Goal: Information Seeking & Learning: Learn about a topic

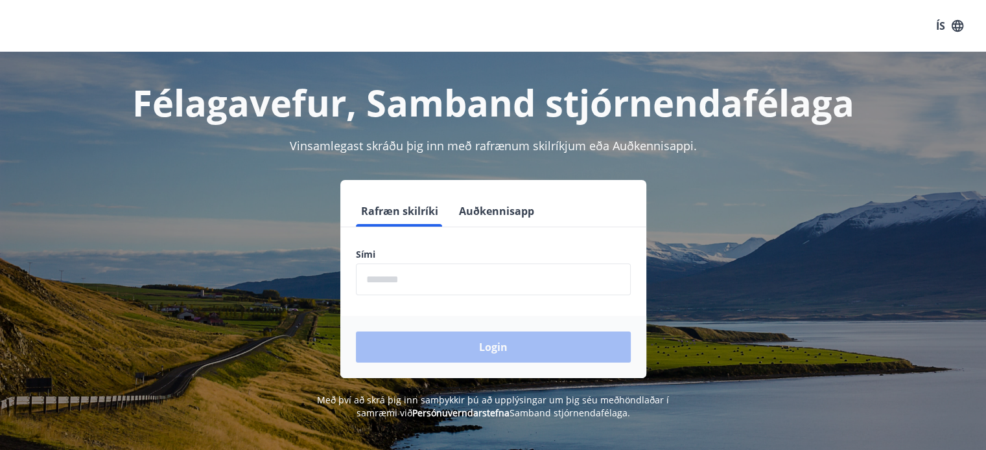
click at [380, 285] on input "phone" at bounding box center [493, 280] width 275 height 32
type input "********"
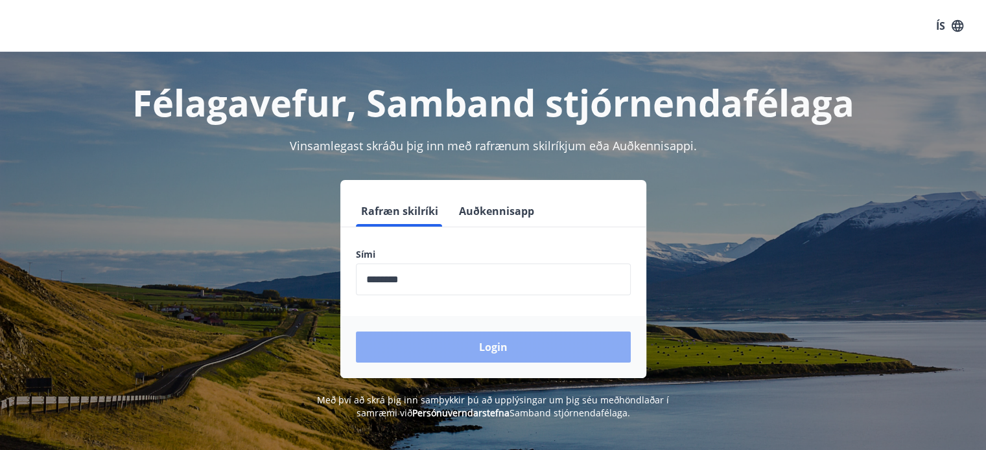
drag, startPoint x: 474, startPoint y: 347, endPoint x: 408, endPoint y: 351, distance: 66.3
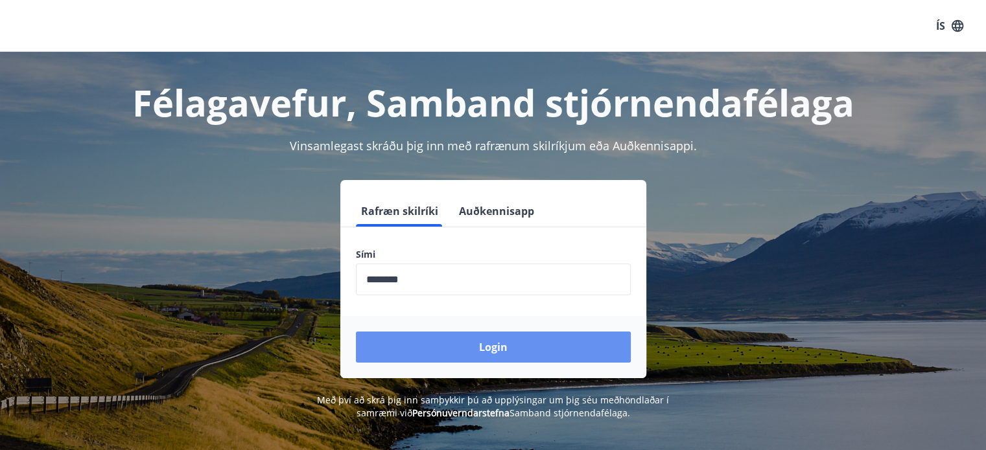
click at [474, 344] on button "Login" at bounding box center [493, 347] width 275 height 31
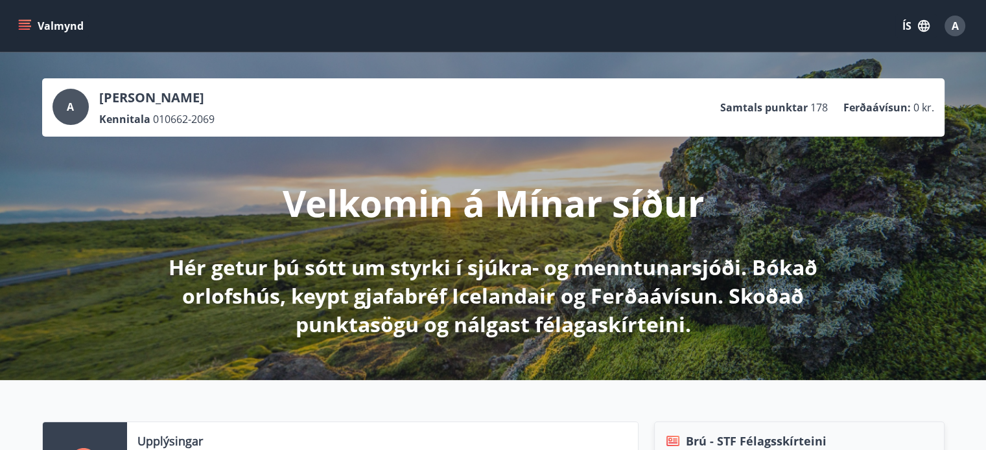
click at [27, 23] on icon "menu" at bounding box center [25, 23] width 12 height 1
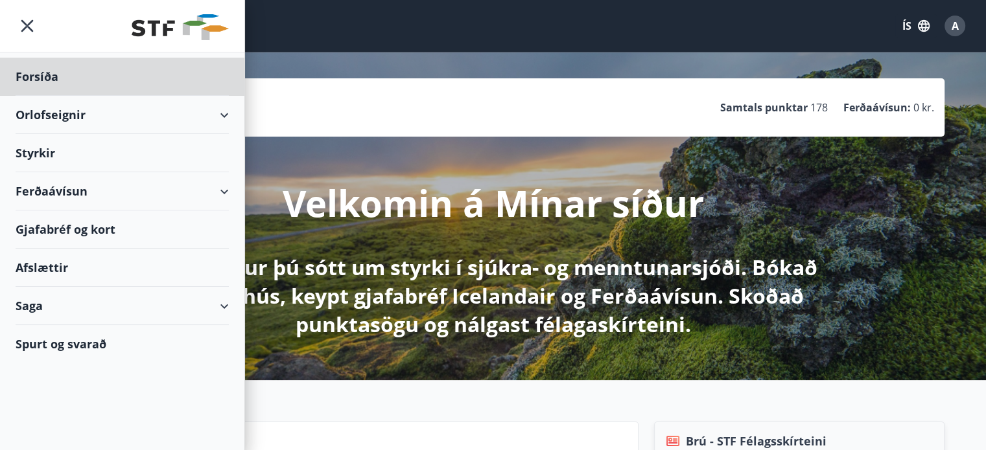
click at [38, 150] on div "Styrkir" at bounding box center [122, 153] width 213 height 38
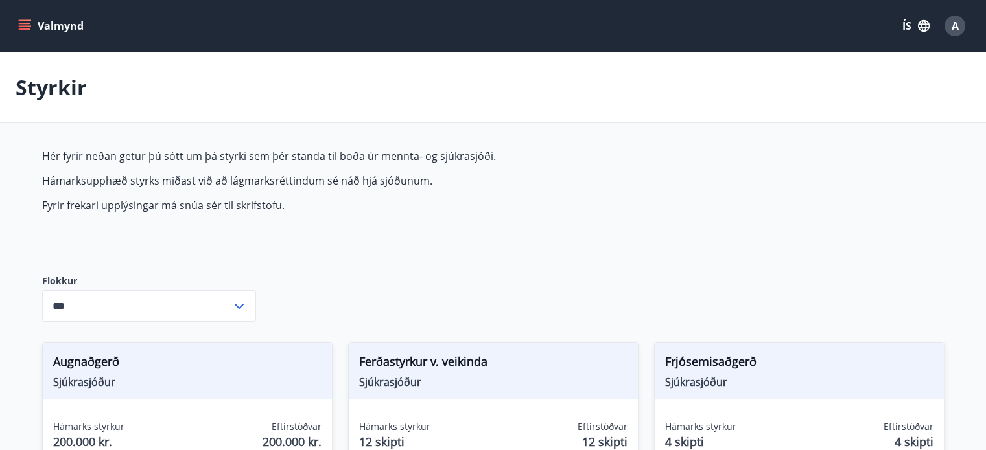
click at [241, 305] on icon at bounding box center [239, 306] width 9 height 5
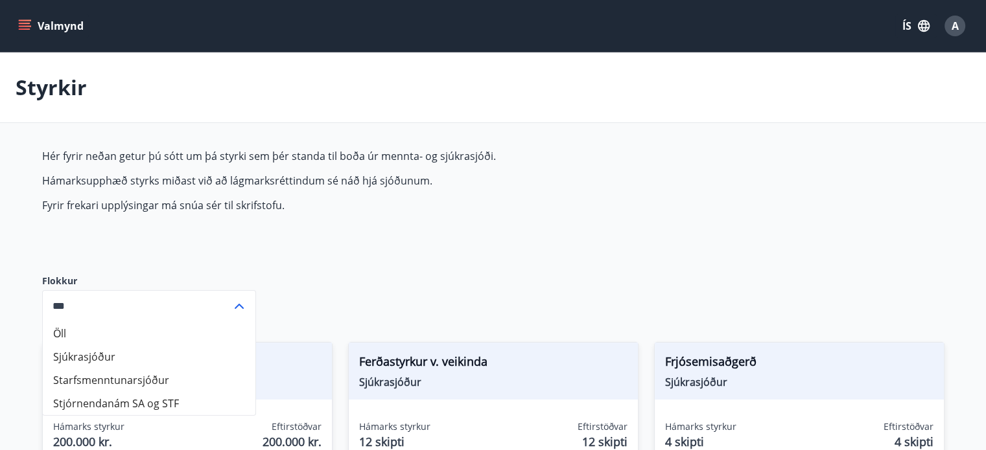
scroll to position [172, 0]
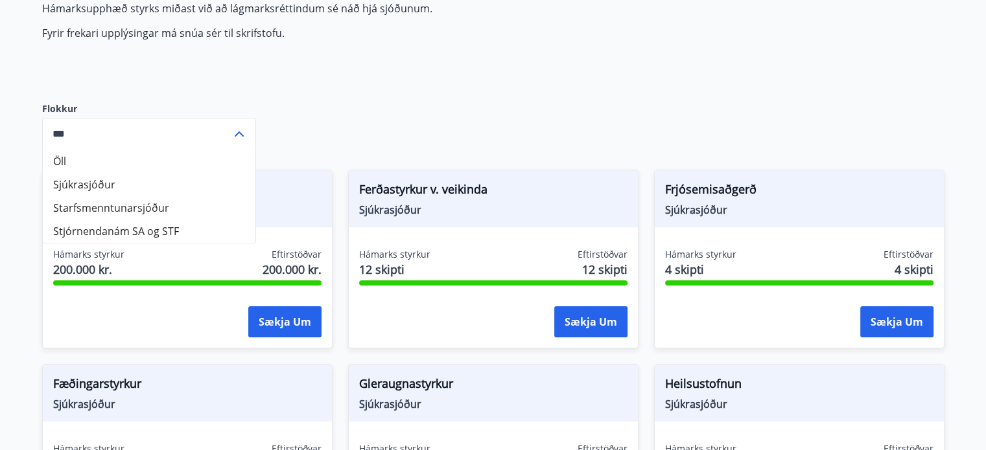
click at [75, 183] on li "Sjúkrasjóður" at bounding box center [149, 184] width 213 height 23
type input "**********"
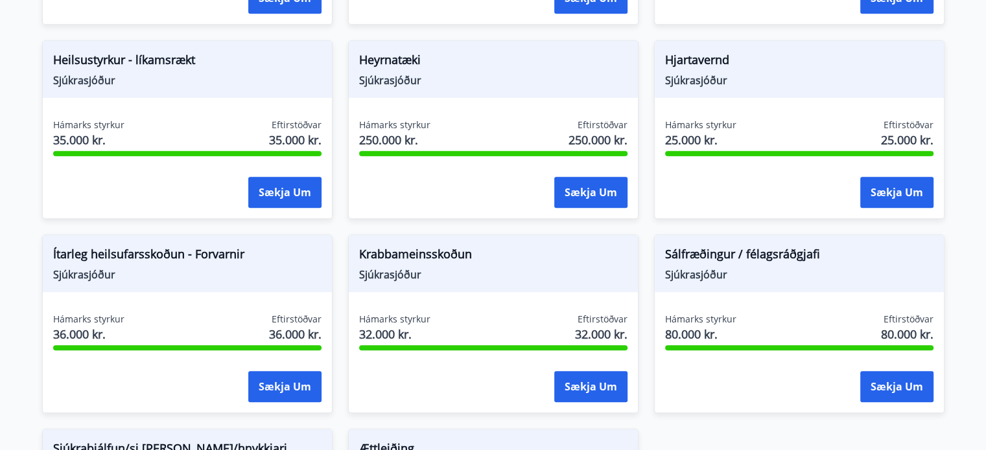
scroll to position [864, 0]
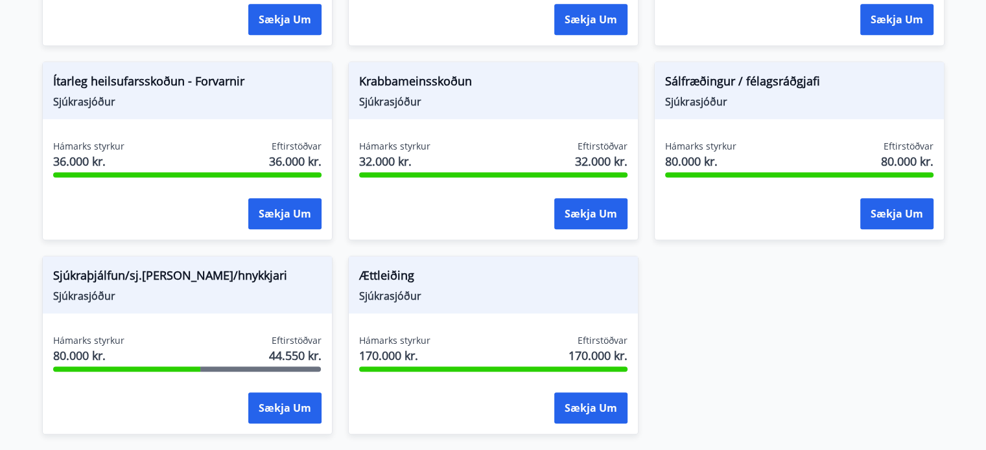
drag, startPoint x: 844, startPoint y: 189, endPoint x: 881, endPoint y: 335, distance: 151.0
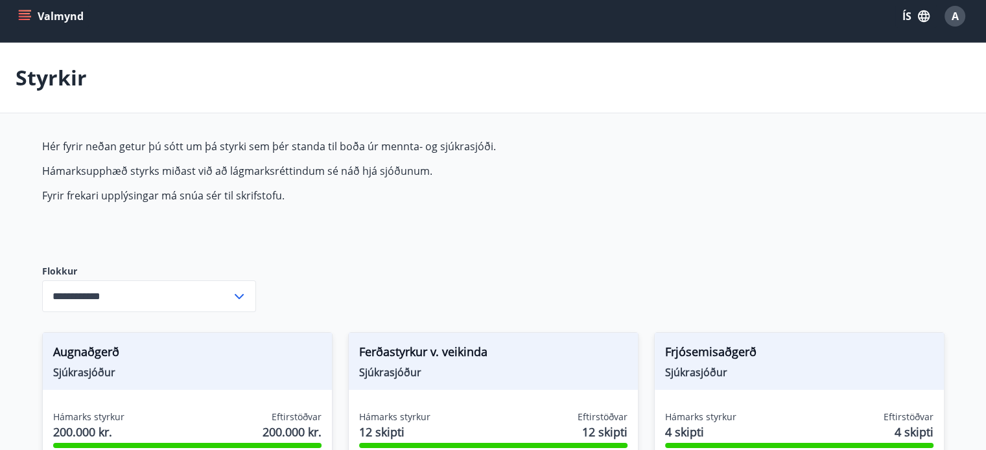
scroll to position [0, 0]
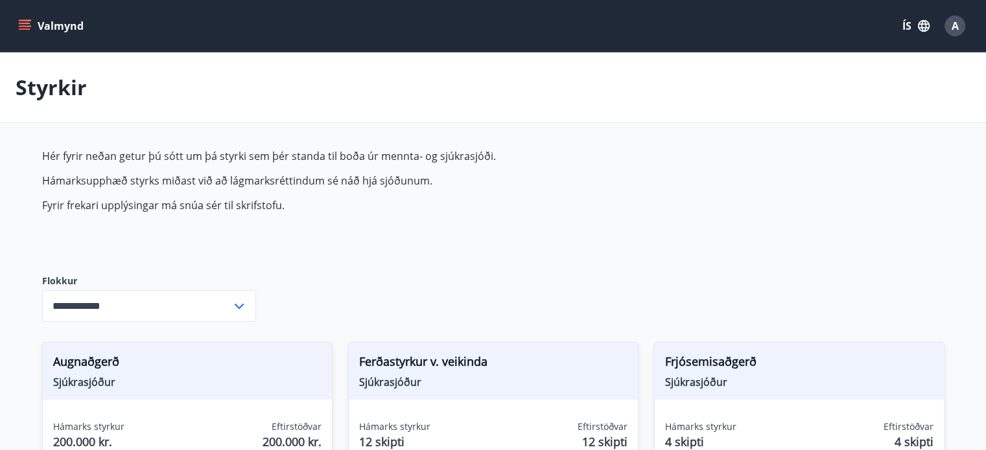
click at [30, 25] on icon "menu" at bounding box center [24, 25] width 13 height 13
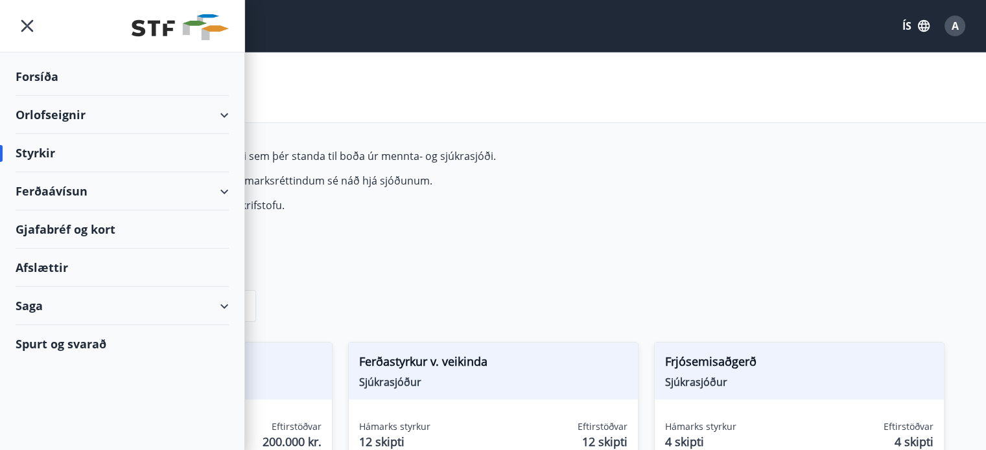
click at [27, 24] on icon "menu" at bounding box center [27, 25] width 23 height 23
